Goal: Task Accomplishment & Management: Complete application form

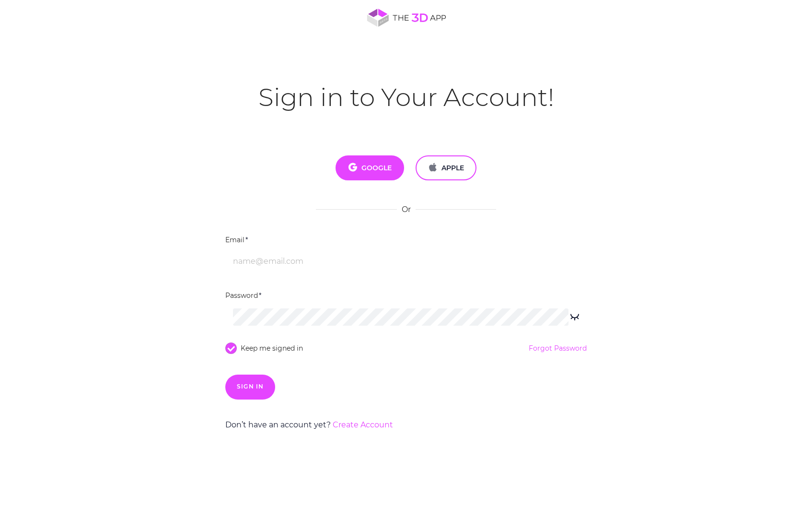
click at [379, 165] on span "GOOGLE" at bounding box center [370, 168] width 44 height 11
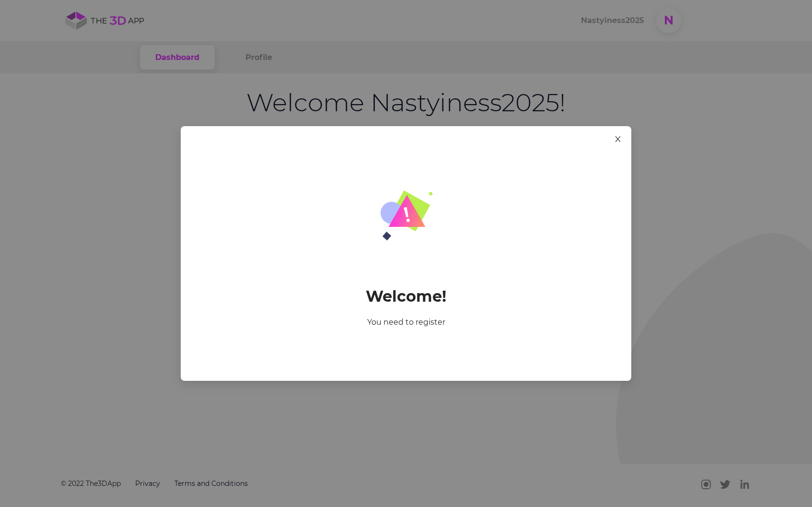
click at [623, 133] on span "Close" at bounding box center [618, 139] width 27 height 27
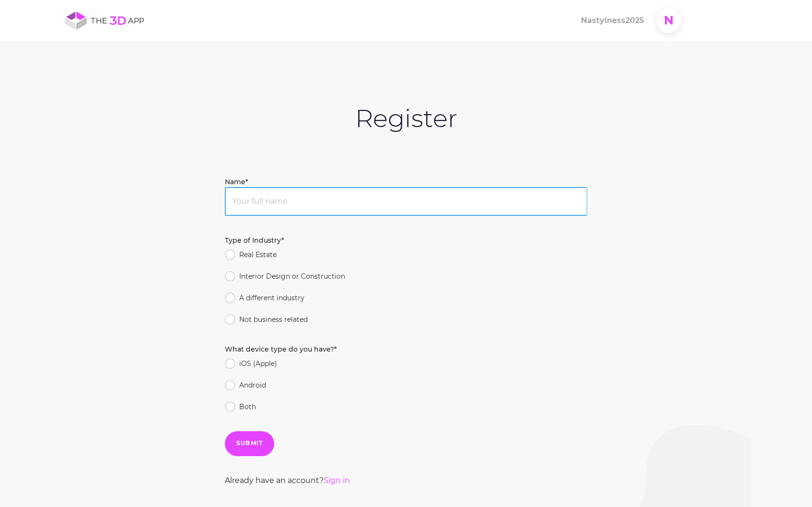
click at [297, 205] on input "Name*" at bounding box center [406, 201] width 362 height 29
type input "Wisdom choices"
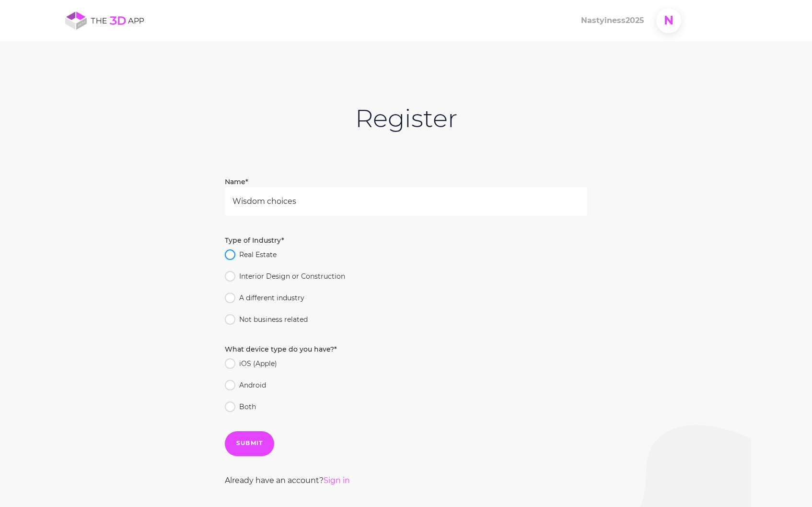
click at [228, 253] on input "Real Estate" at bounding box center [228, 252] width 7 height 7
radio input "true"
click at [230, 383] on input "Android" at bounding box center [228, 383] width 7 height 7
radio input "true"
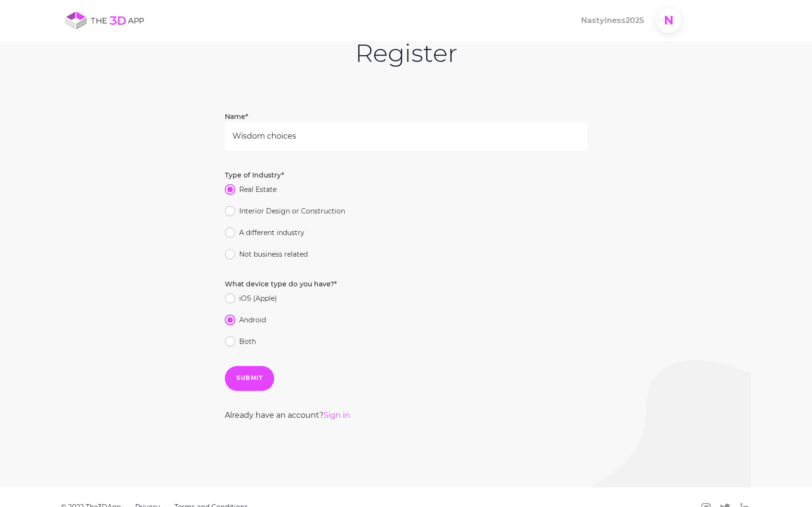
scroll to position [89, 0]
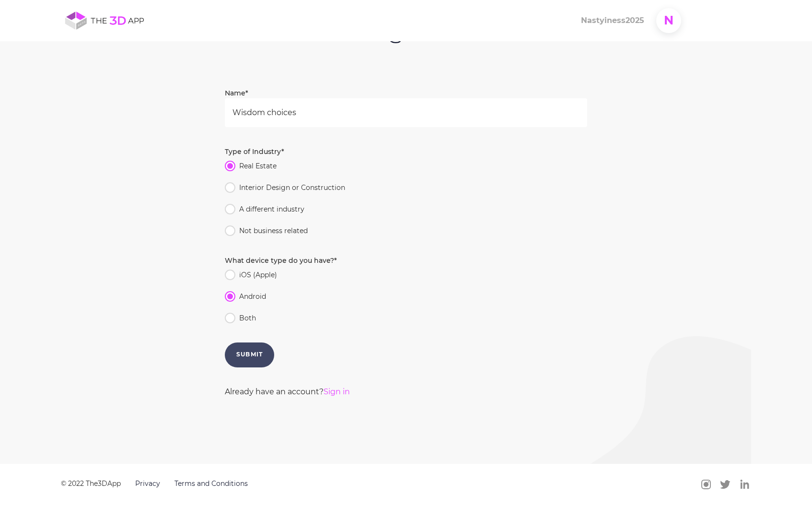
click at [259, 366] on button "SUBMIT" at bounding box center [249, 354] width 49 height 25
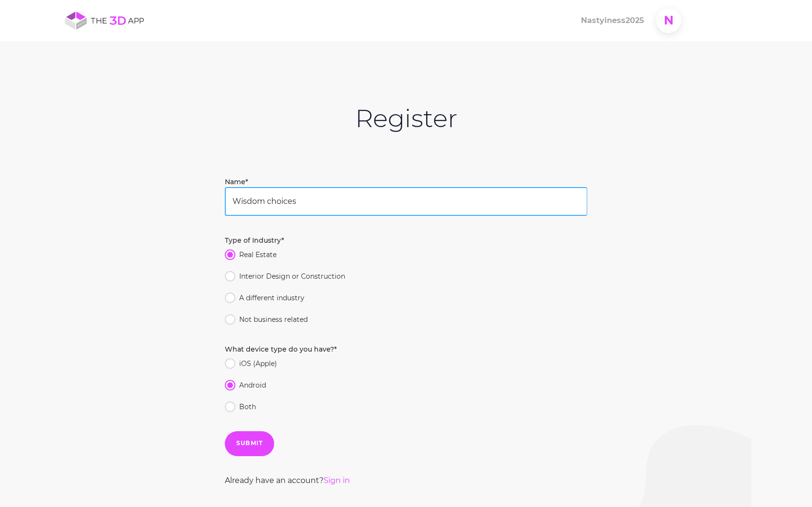
click at [377, 199] on input "Wisdom choices" at bounding box center [406, 201] width 362 height 29
type input "W"
click at [225, 431] on button "SUBMIT" at bounding box center [249, 443] width 49 height 25
click at [324, 199] on input "But weak," at bounding box center [406, 201] width 362 height 29
type input "B"
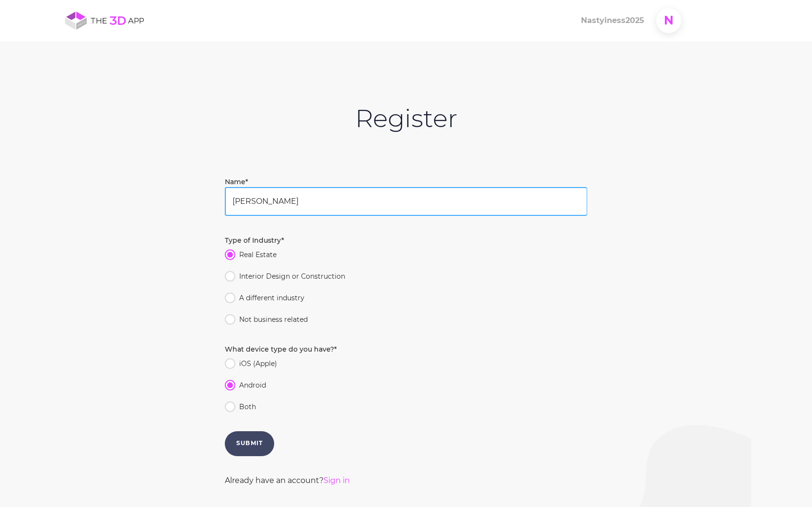
type input "[PERSON_NAME]"
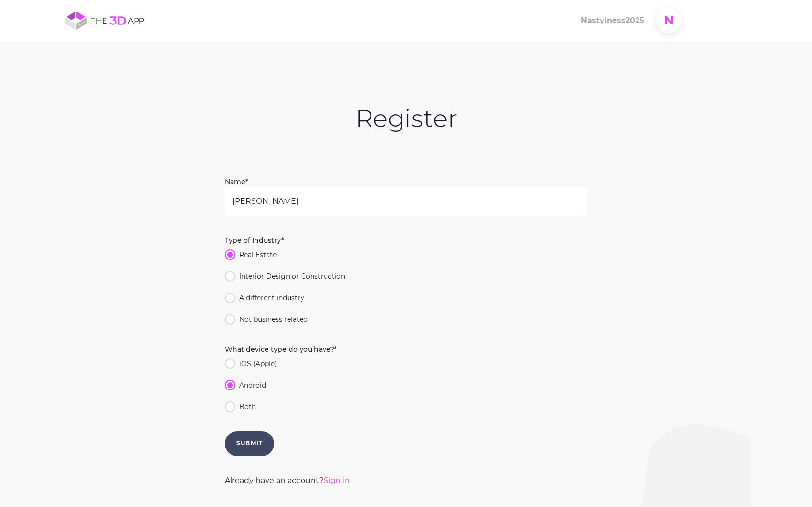
click at [270, 444] on button "SUBMIT" at bounding box center [249, 443] width 49 height 25
click at [226, 316] on input "Not business related" at bounding box center [228, 317] width 7 height 7
radio input "true"
radio input "false"
click at [243, 436] on button "SUBMIT" at bounding box center [249, 443] width 49 height 25
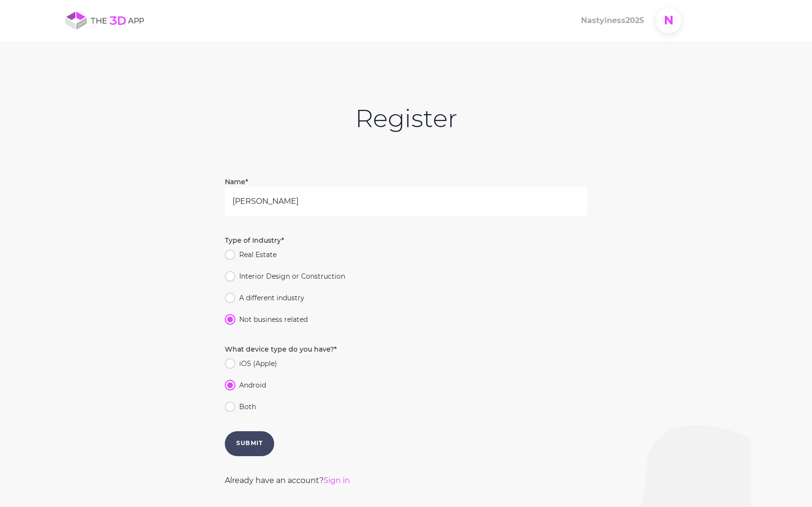
click at [259, 446] on div "SUBMIT" at bounding box center [249, 443] width 26 height 9
click at [228, 402] on input "Both" at bounding box center [228, 404] width 7 height 7
radio input "true"
click at [241, 443] on div "SUBMIT" at bounding box center [249, 443] width 26 height 9
click at [230, 383] on input "Android" at bounding box center [228, 383] width 7 height 7
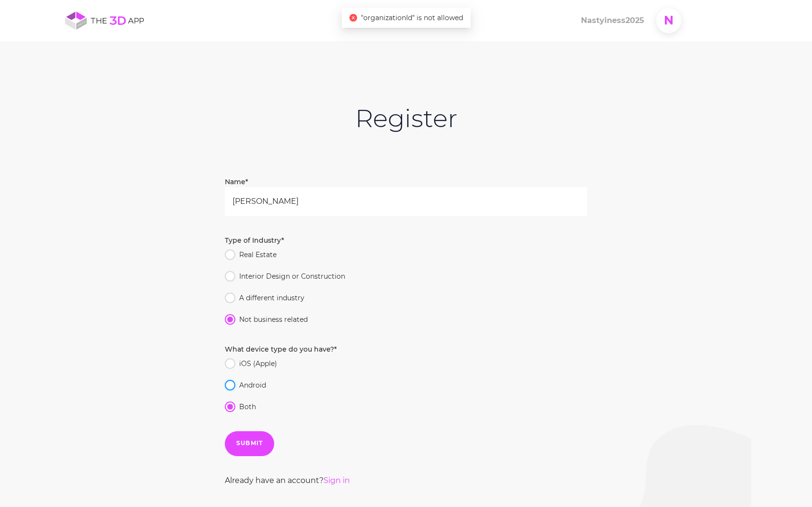
radio input "true"
radio input "false"
click at [339, 478] on link "Sign in" at bounding box center [337, 480] width 26 height 9
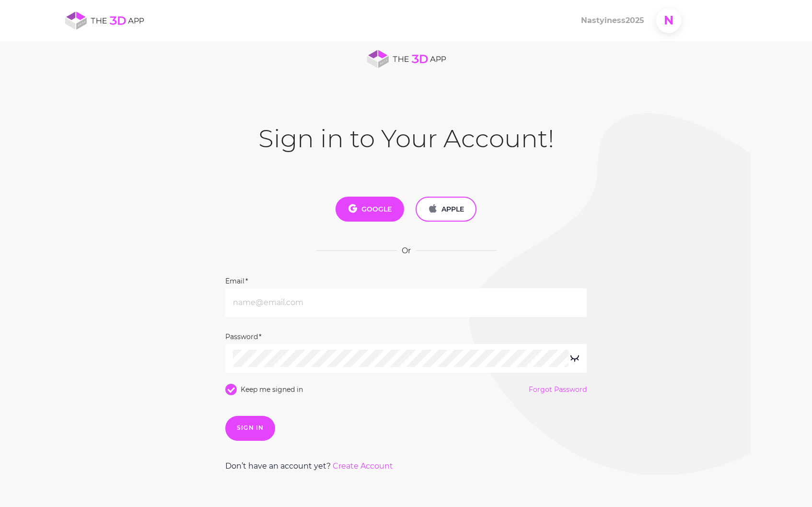
click at [369, 200] on button "GOOGLE" at bounding box center [370, 209] width 69 height 25
click at [359, 464] on link "Create Account" at bounding box center [363, 465] width 60 height 9
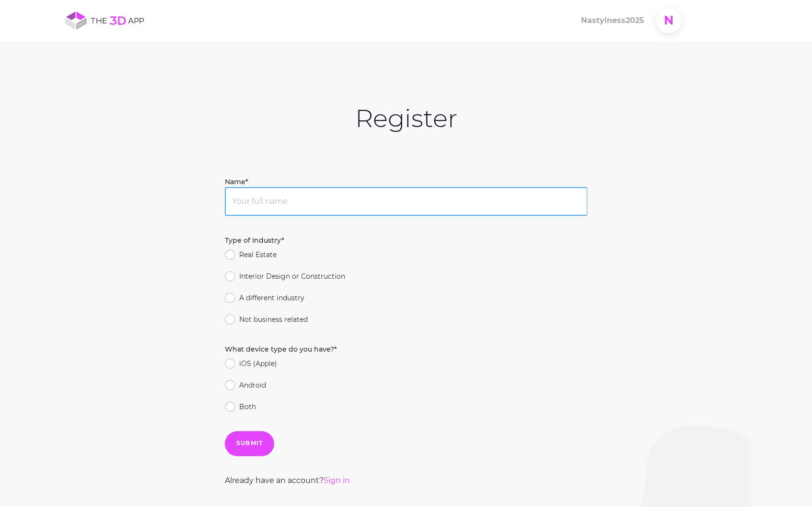
click at [254, 201] on input "Name*" at bounding box center [406, 201] width 362 height 29
type input "[PERSON_NAME]"
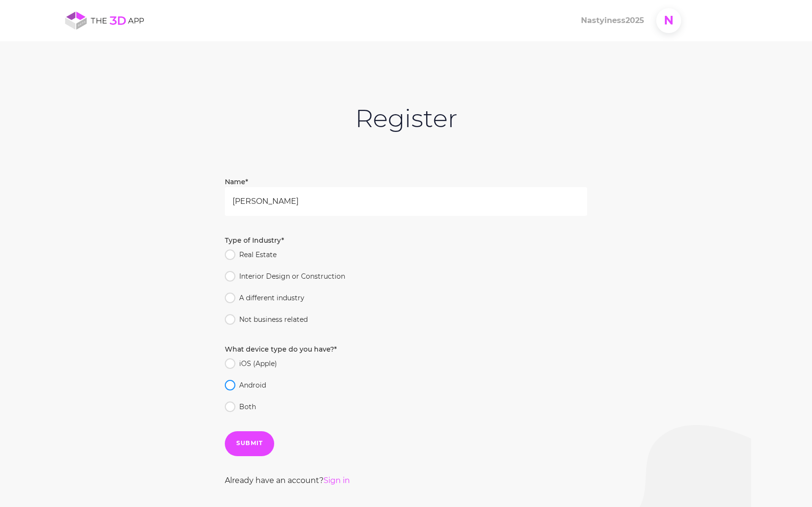
click at [234, 382] on span at bounding box center [230, 385] width 11 height 11
click at [232, 382] on input "Android" at bounding box center [228, 383] width 7 height 7
radio input "true"
click at [229, 318] on input "Not business related" at bounding box center [228, 317] width 7 height 7
radio input "true"
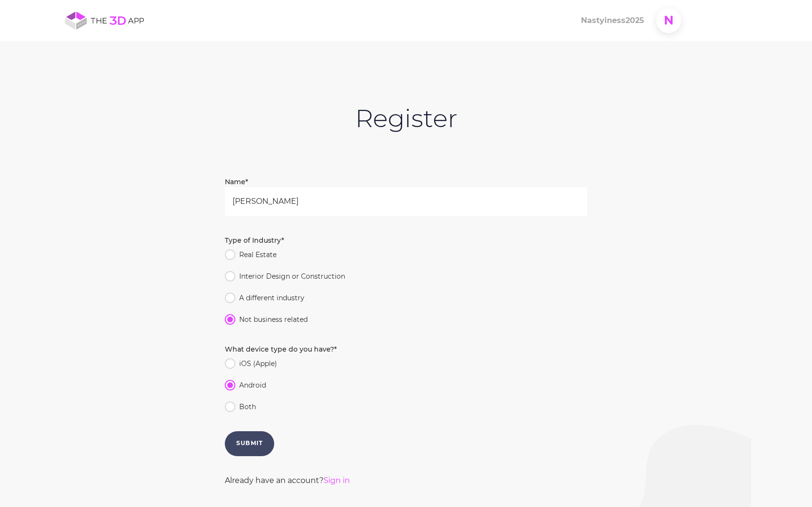
click at [265, 437] on button "SUBMIT" at bounding box center [249, 443] width 49 height 25
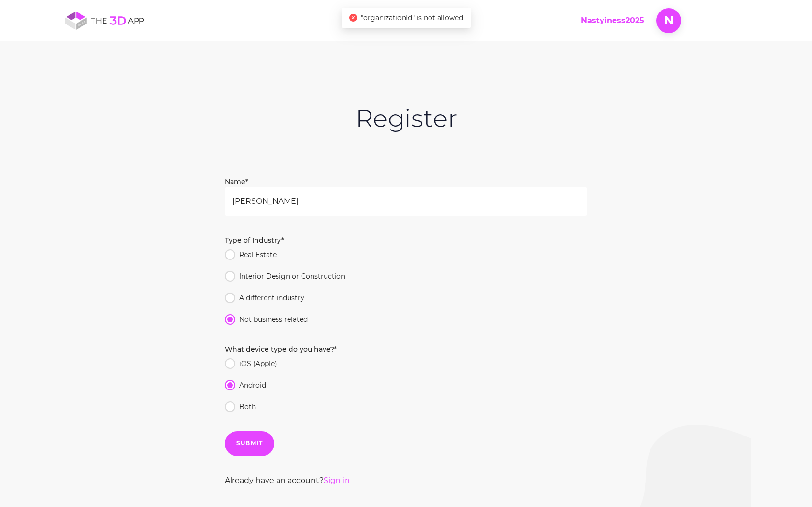
click at [607, 20] on span "Nastyiness2025" at bounding box center [612, 20] width 63 height 12
click at [632, 63] on span "Dashboard" at bounding box center [636, 64] width 44 height 9
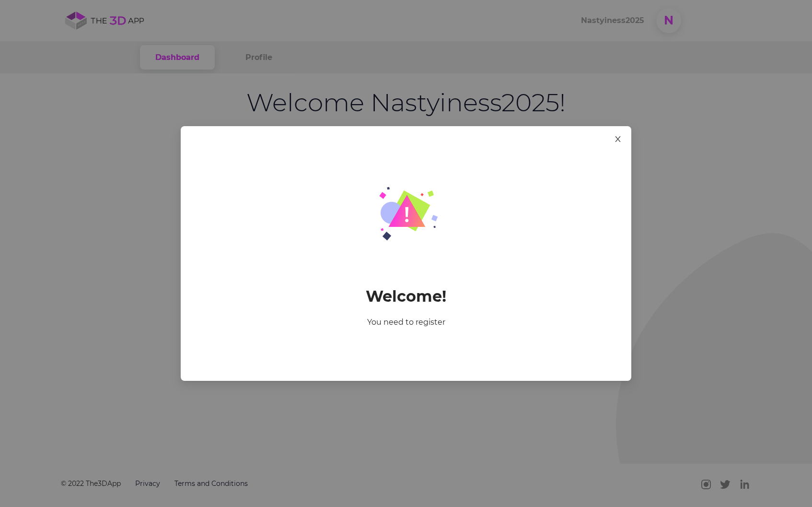
click at [628, 128] on span "Close" at bounding box center [618, 139] width 27 height 27
